Goal: Task Accomplishment & Management: Complete application form

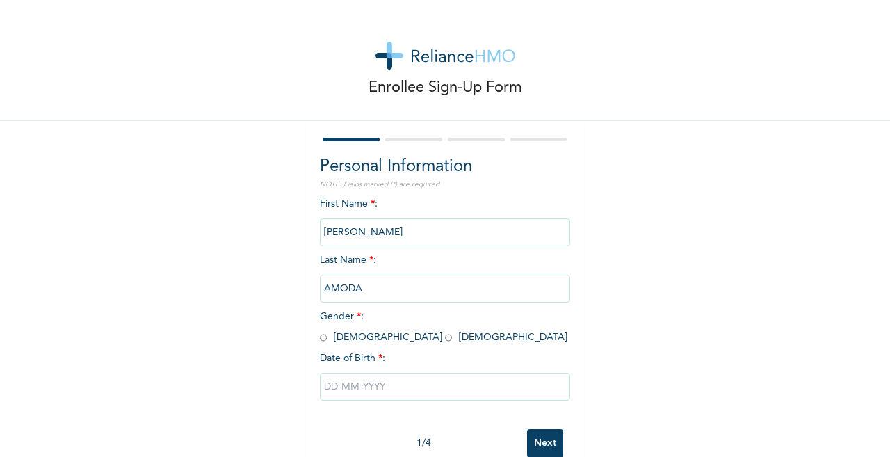
click at [445, 337] on input "radio" at bounding box center [448, 337] width 7 height 13
radio input "true"
click at [485, 393] on input "text" at bounding box center [445, 387] width 250 height 28
select select "8"
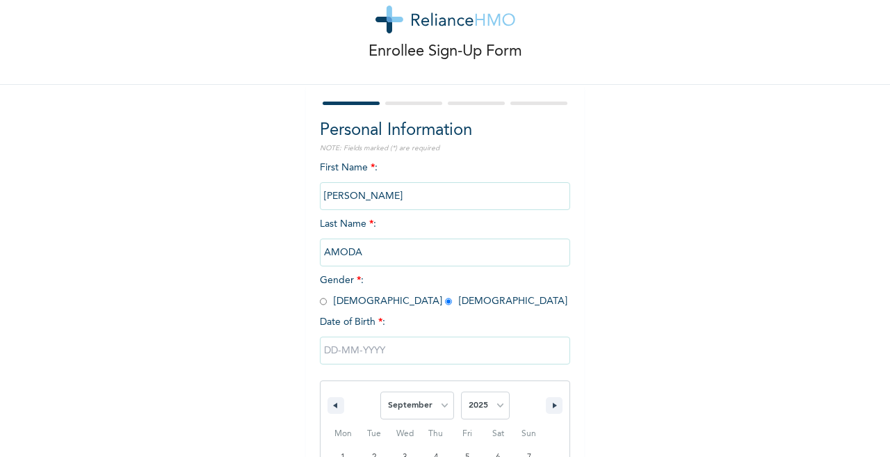
scroll to position [177, 0]
